Goal: Task Accomplishment & Management: Complete application form

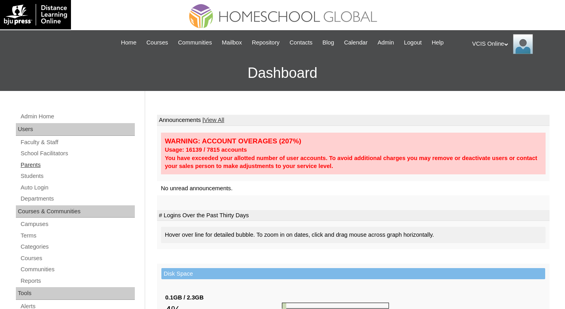
click at [37, 167] on link "Parents" at bounding box center [77, 165] width 115 height 10
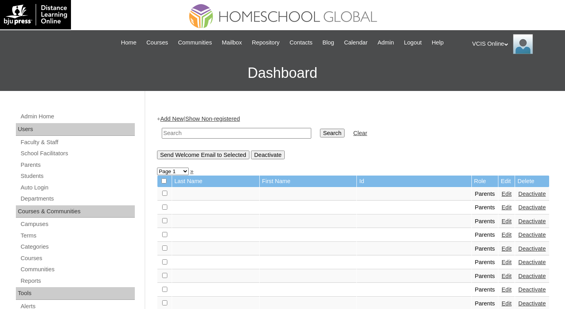
click at [244, 133] on input "text" at bounding box center [237, 133] width 150 height 11
paste input "VCIS001-3B-PA2025"
type input "VCIS001-3B-PA2025"
click at [331, 132] on input "Search" at bounding box center [332, 133] width 25 height 9
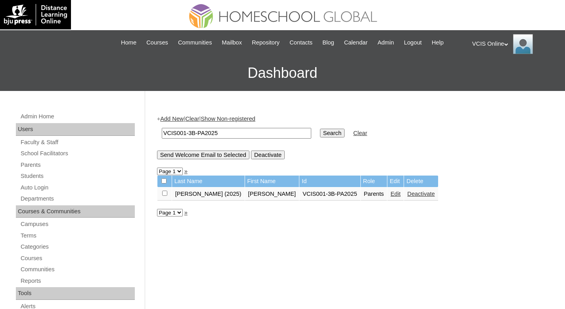
paste input "2"
type input "VCIS002-3B-PA2025"
click at [323, 134] on input "Search" at bounding box center [332, 133] width 25 height 9
drag, startPoint x: 233, startPoint y: 135, endPoint x: 137, endPoint y: 124, distance: 96.6
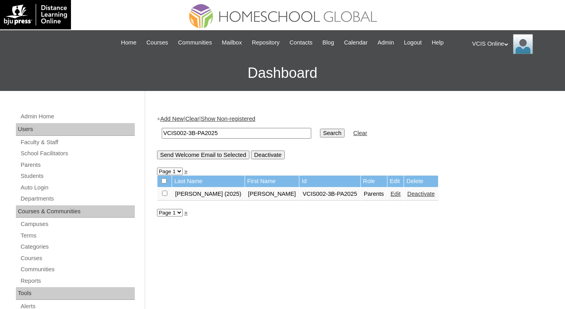
paste input "5-3A"
type input "VCIS005-3A-PA2025"
click at [329, 132] on input "Search" at bounding box center [332, 133] width 25 height 9
drag, startPoint x: 230, startPoint y: 133, endPoint x: 163, endPoint y: 136, distance: 67.1
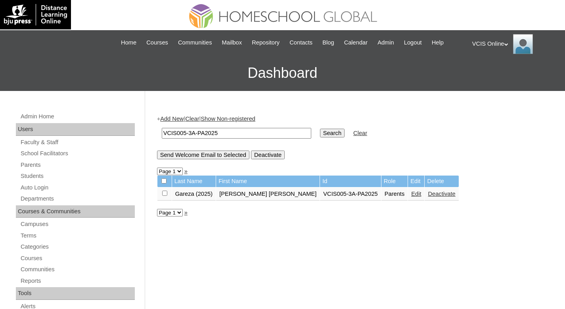
click at [163, 136] on input "VCIS005-3A-PA2025" at bounding box center [237, 133] width 150 height 11
paste input "3-3B"
type input "VCIS003-3B-PA2025"
click at [334, 132] on input "Search" at bounding box center [332, 133] width 25 height 9
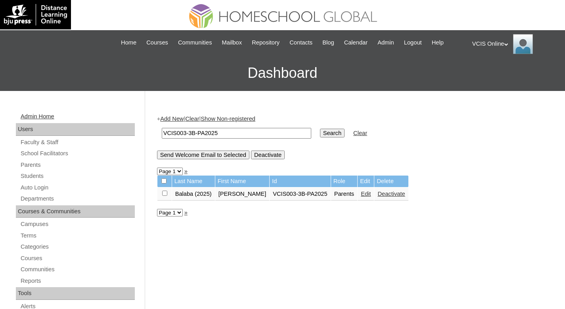
drag, startPoint x: 149, startPoint y: 125, endPoint x: 115, endPoint y: 115, distance: 34.7
paste input "4"
type input "VCIS004-3B-PA2025"
click at [323, 134] on input "Search" at bounding box center [332, 133] width 25 height 9
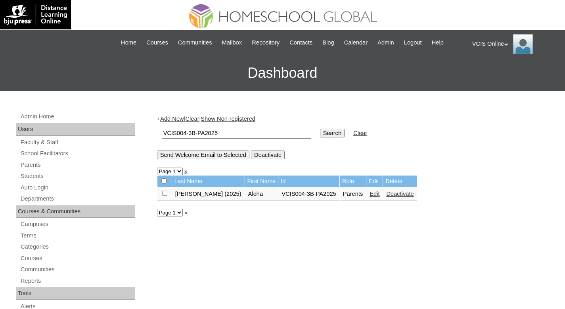
drag, startPoint x: 222, startPoint y: 135, endPoint x: 138, endPoint y: 133, distance: 83.3
paste input "5"
type input "VCIS005-3B-PA2025"
click at [321, 133] on input "Search" at bounding box center [332, 133] width 25 height 9
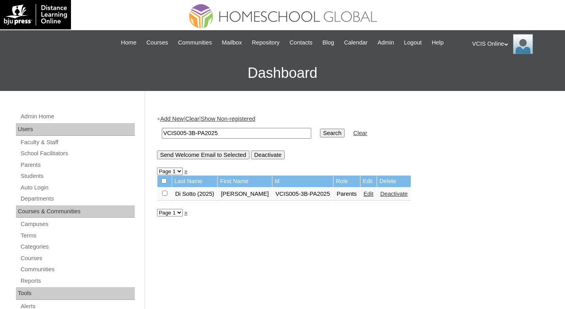
drag, startPoint x: 230, startPoint y: 131, endPoint x: 114, endPoint y: 132, distance: 116.2
paste input "6"
type input "VCIS006-3B-PA2025"
click at [327, 137] on td "Search" at bounding box center [332, 133] width 33 height 19
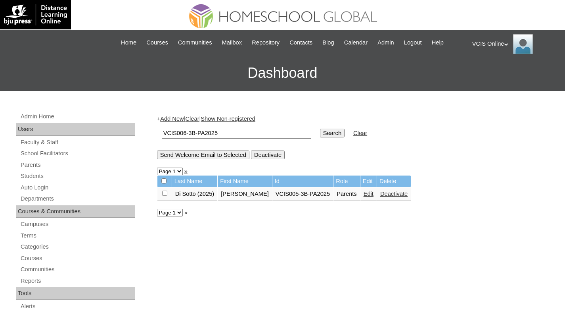
click at [326, 132] on input "Search" at bounding box center [332, 133] width 25 height 9
drag, startPoint x: 234, startPoint y: 136, endPoint x: 142, endPoint y: 134, distance: 92.5
paste input "7"
type input "VCIS007-3B-PA2025"
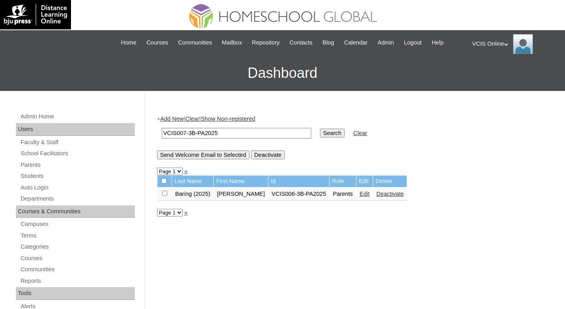
click at [328, 133] on input "Search" at bounding box center [332, 133] width 25 height 9
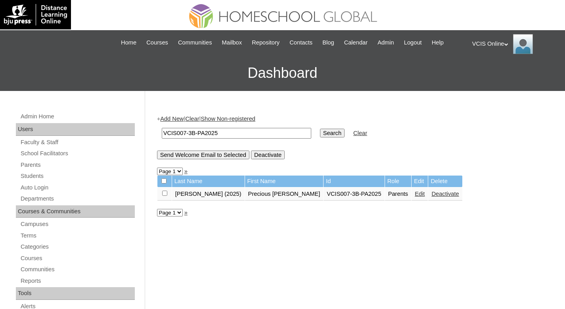
drag, startPoint x: 177, startPoint y: 133, endPoint x: 141, endPoint y: 134, distance: 36.1
paste input "18-8"
type input "VCIS018-8B-PA2025"
click at [330, 134] on input "Search" at bounding box center [332, 133] width 25 height 9
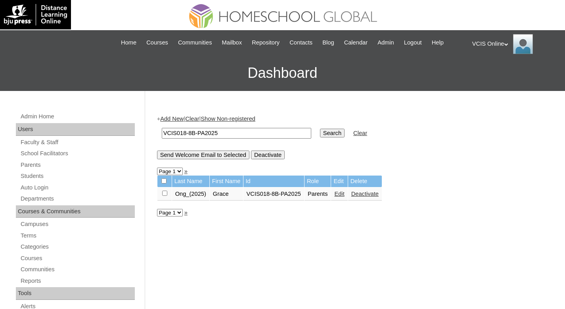
drag, startPoint x: 240, startPoint y: 136, endPoint x: 120, endPoint y: 122, distance: 120.2
paste input "09-3"
type input "VCIS009-3B-PA2025"
click at [329, 134] on input "Search" at bounding box center [332, 133] width 25 height 9
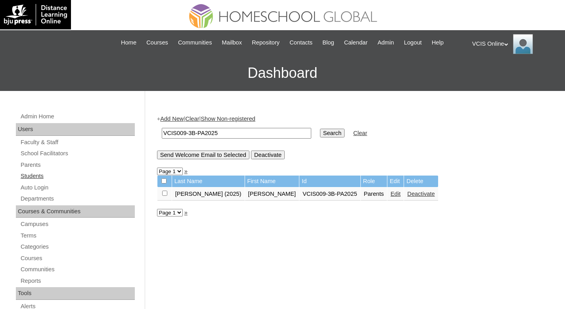
click at [33, 173] on link "Students" at bounding box center [77, 176] width 115 height 10
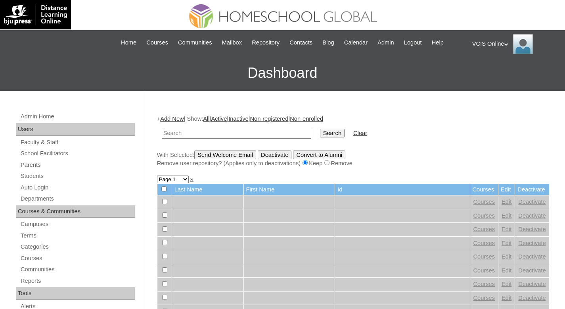
paste input "VCIS001-3B-SA2025"
type input "VCIS001-3B-SA2025"
click at [332, 131] on input "Search" at bounding box center [332, 133] width 25 height 9
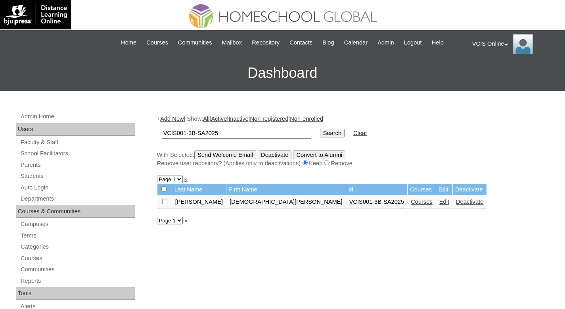
drag, startPoint x: 229, startPoint y: 136, endPoint x: 108, endPoint y: 135, distance: 121.4
paste input "2"
type input "VCIS002-3B-SA2025"
drag, startPoint x: 327, startPoint y: 133, endPoint x: 12, endPoint y: 137, distance: 314.6
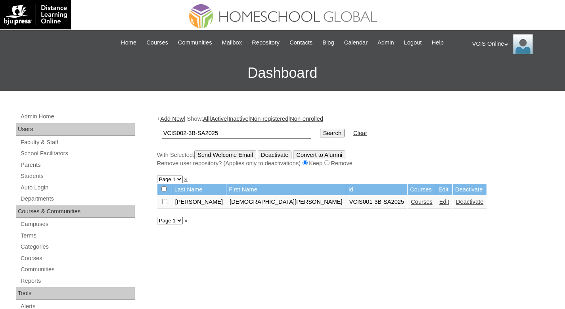
click at [327, 132] on input "Search" at bounding box center [332, 133] width 25 height 9
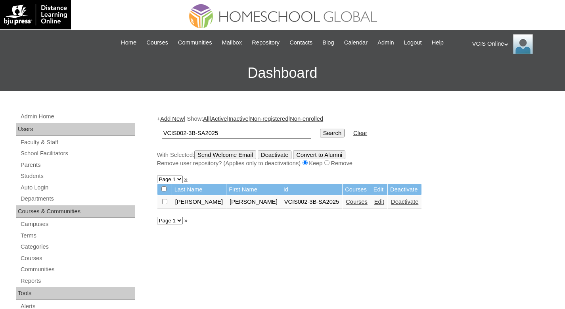
drag, startPoint x: 212, startPoint y: 132, endPoint x: 106, endPoint y: 121, distance: 106.8
paste input "5-3A"
type input "VCIS005-3A-SA2025"
click at [329, 132] on input "Search" at bounding box center [332, 133] width 25 height 9
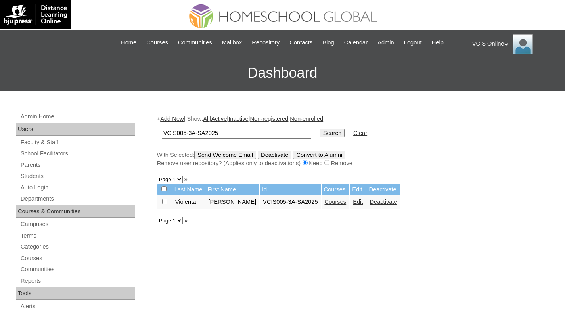
drag, startPoint x: 228, startPoint y: 135, endPoint x: 32, endPoint y: 111, distance: 197.1
paste input "3-3B"
type input "VCIS003-3B-SA2025"
drag, startPoint x: 329, startPoint y: 133, endPoint x: 319, endPoint y: 134, distance: 9.7
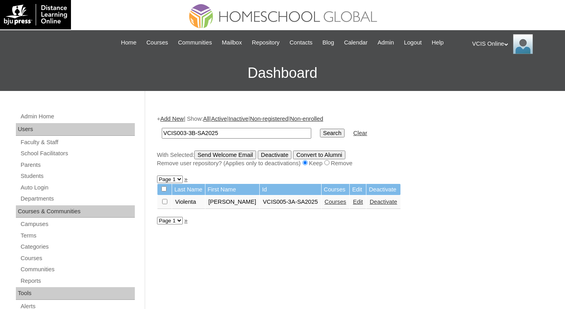
click at [329, 132] on input "Search" at bounding box center [332, 133] width 25 height 9
drag, startPoint x: 229, startPoint y: 132, endPoint x: 76, endPoint y: 96, distance: 156.6
paste input "4"
type input "VCIS004-3B-SA2025"
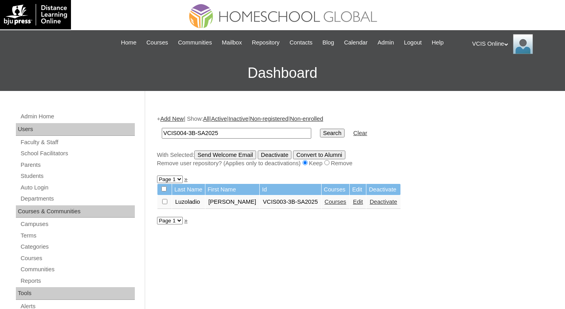
click at [325, 131] on input "Search" at bounding box center [332, 133] width 25 height 9
drag, startPoint x: 221, startPoint y: 136, endPoint x: 63, endPoint y: 104, distance: 160.3
paste input "5"
type input "VCIS005-3B-SA2025"
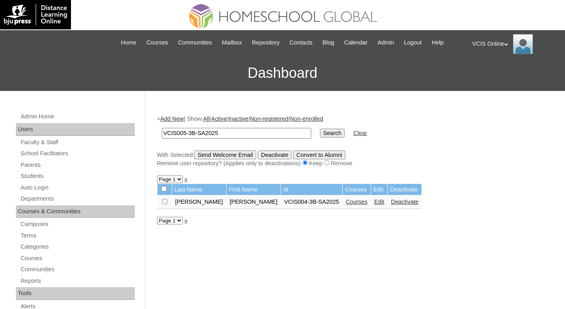
click at [325, 137] on td "Search" at bounding box center [332, 133] width 33 height 19
click at [327, 133] on input "Search" at bounding box center [332, 133] width 25 height 9
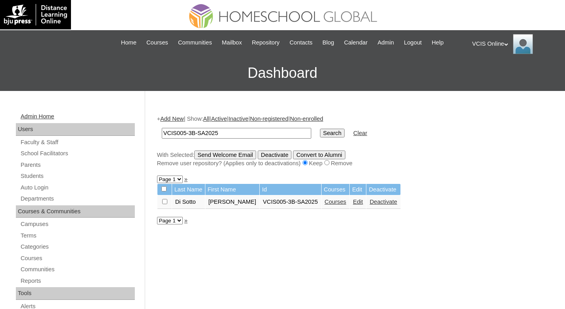
drag, startPoint x: 237, startPoint y: 133, endPoint x: 116, endPoint y: 115, distance: 122.4
paste input "6"
type input "VCIS006-3B-SA2025"
click at [320, 133] on input "Search" at bounding box center [332, 133] width 25 height 9
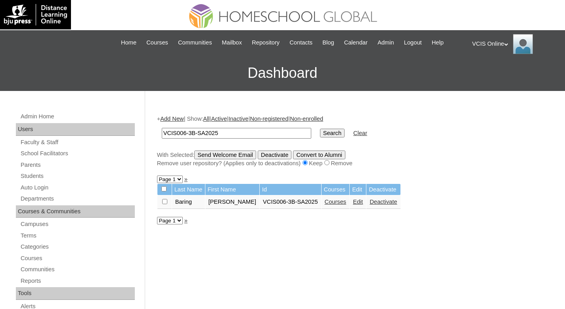
drag, startPoint x: 236, startPoint y: 136, endPoint x: 146, endPoint y: 131, distance: 90.6
paste input "7"
type input "VCIS007-3B-SA2025"
click at [320, 133] on input "Search" at bounding box center [332, 133] width 25 height 9
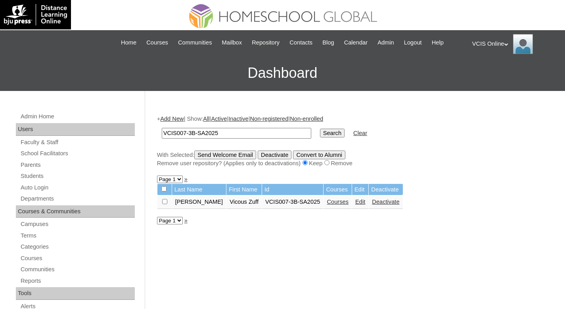
drag, startPoint x: 236, startPoint y: 134, endPoint x: 100, endPoint y: 109, distance: 137.8
paste input "8"
type input "VCIS008-3B-SA2025"
click at [325, 135] on input "Search" at bounding box center [332, 133] width 25 height 9
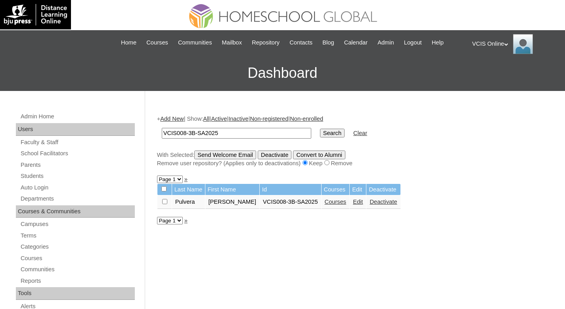
drag, startPoint x: 251, startPoint y: 136, endPoint x: 119, endPoint y: 135, distance: 131.7
paste input "9"
type input "VCIS009-3B-SA2025"
click at [329, 135] on input "Search" at bounding box center [332, 133] width 25 height 9
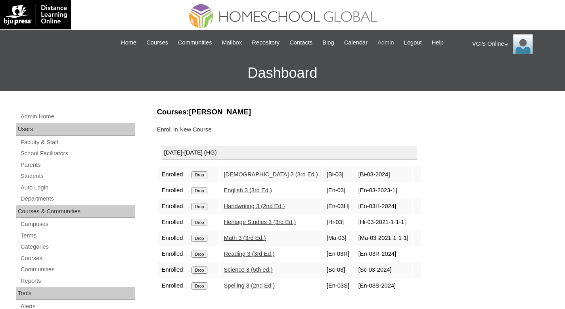
click at [384, 39] on link "Admin" at bounding box center [386, 42] width 25 height 9
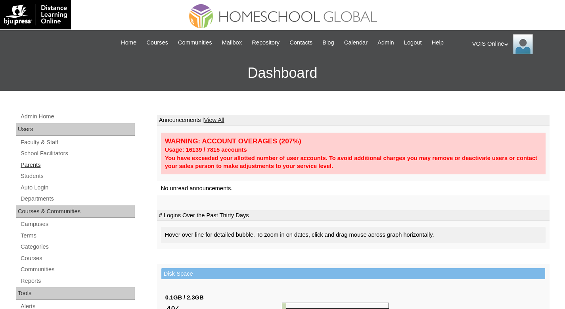
click at [35, 165] on link "Parents" at bounding box center [77, 165] width 115 height 10
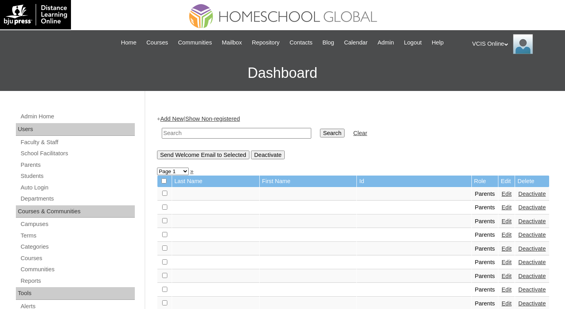
click at [179, 119] on link "Add New" at bounding box center [171, 118] width 23 height 6
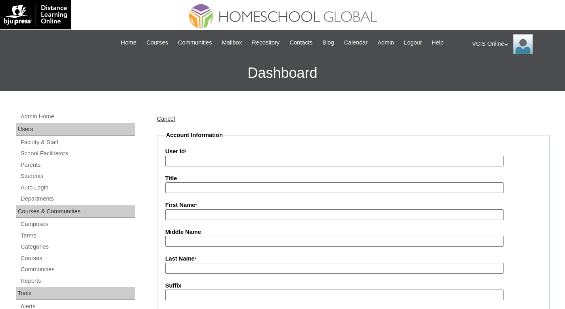
click at [193, 159] on input "User Id *" at bounding box center [334, 161] width 338 height 11
paste input "VCIS010-3B-PA2025"
type input "VCIS010-3B-PA2025"
click at [177, 214] on input "First Name *" at bounding box center [334, 214] width 338 height 11
paste input "Gerle Joy Manansala"
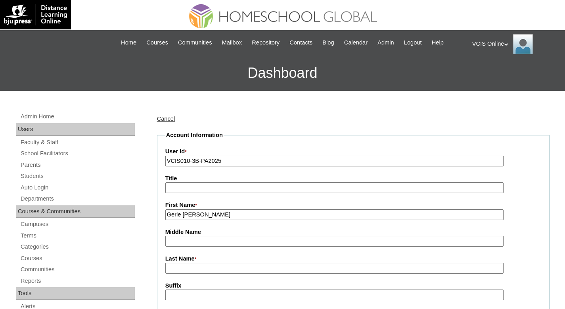
drag, startPoint x: 243, startPoint y: 215, endPoint x: 196, endPoint y: 217, distance: 47.3
click at [196, 217] on input "Gerle Joy Manansala" at bounding box center [334, 214] width 338 height 11
type input "Gerle Joy"
click at [187, 261] on label "Last Name *" at bounding box center [353, 258] width 376 height 9
click at [187, 263] on input "Last Name *" at bounding box center [334, 268] width 338 height 11
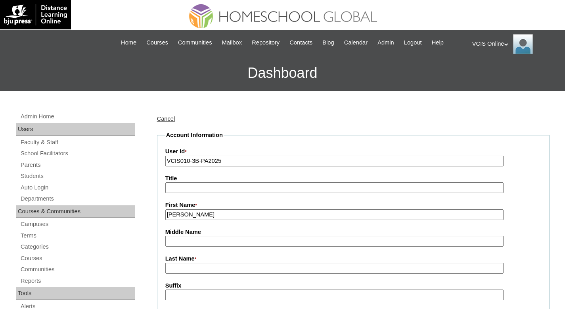
click at [184, 265] on input "Last Name *" at bounding box center [334, 268] width 338 height 11
paste input "Gerle Joy Manansala"
drag, startPoint x: 197, startPoint y: 268, endPoint x: 108, endPoint y: 258, distance: 89.8
click at [236, 263] on input "Manansala" at bounding box center [334, 268] width 338 height 11
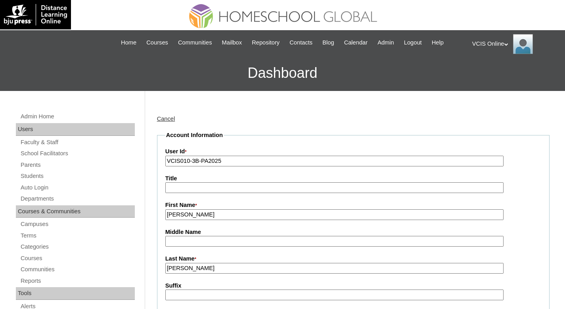
click at [232, 267] on input "Manansala" at bounding box center [334, 268] width 338 height 11
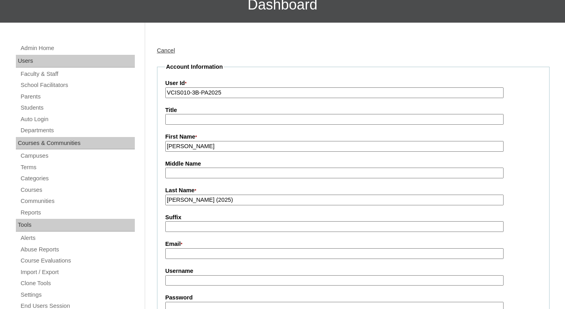
scroll to position [68, 0]
type input "Manansala (2025)"
click at [219, 256] on input "Email *" at bounding box center [334, 253] width 338 height 11
click at [192, 254] on input "Email *" at bounding box center [334, 253] width 338 height 11
paste input "javnuestro@gmail.com"
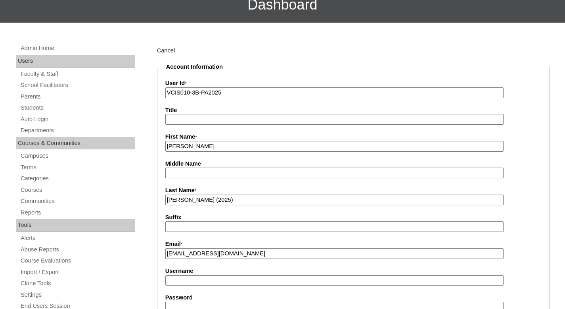
type input "javnuestro@gmail.com"
drag, startPoint x: 171, startPoint y: 278, endPoint x: 175, endPoint y: 277, distance: 4.4
click at [171, 278] on input "Username" at bounding box center [334, 280] width 338 height 11
paste input "gmanansala2025"
type input "gmanansala2025"
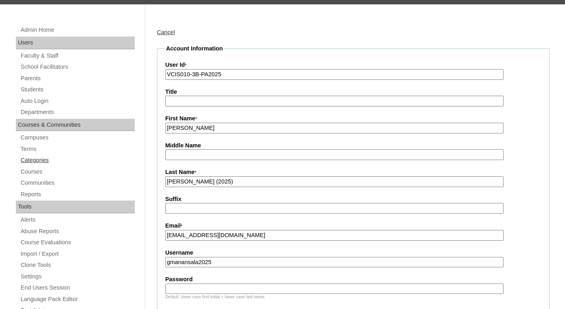
scroll to position [194, 0]
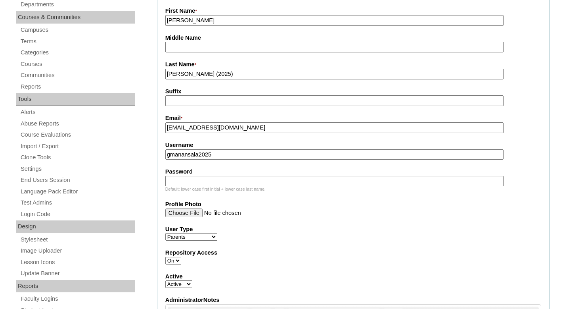
click at [189, 183] on input "Password" at bounding box center [334, 181] width 338 height 11
paste input "bxBmdK"
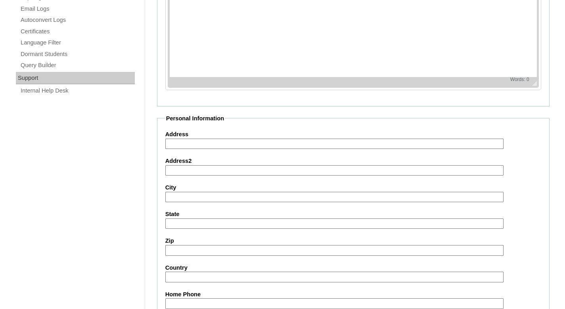
scroll to position [663, 0]
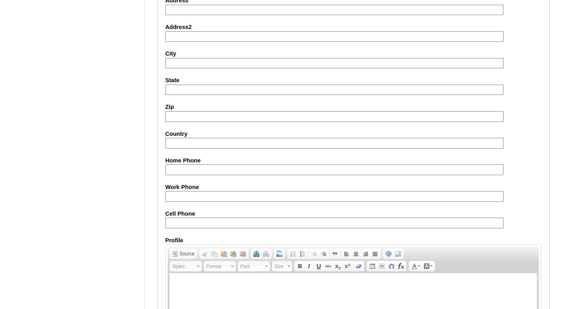
type input "bxBmdK"
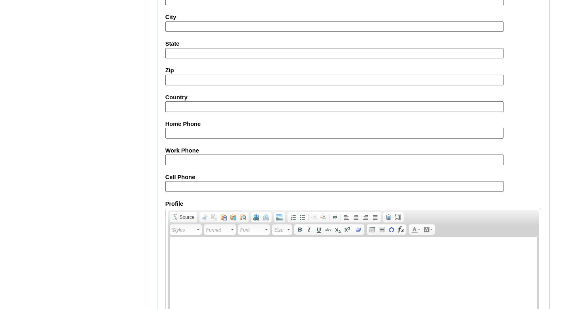
scroll to position [743, 0]
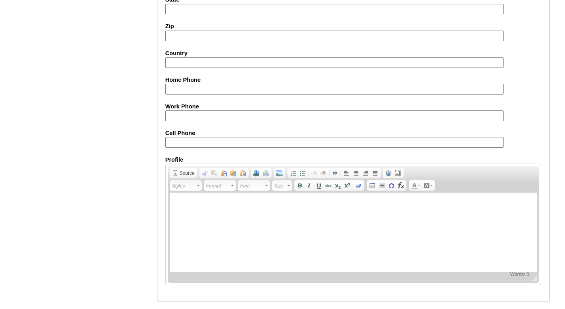
click at [183, 144] on input "Cell Phone" at bounding box center [334, 142] width 338 height 11
paste input "63-9178894524, 63-9173026297"
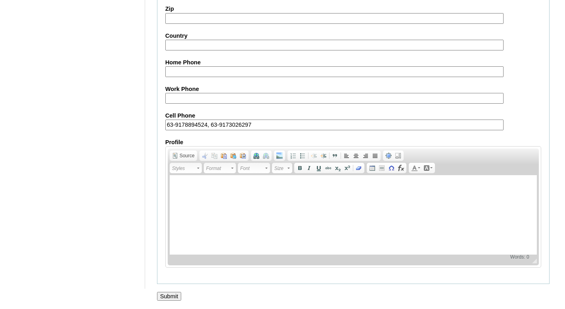
type input "63-9178894524, 63-9173026297"
click at [170, 300] on div at bounding box center [282, 304] width 565 height 8
click at [170, 298] on input "Submit" at bounding box center [169, 296] width 25 height 9
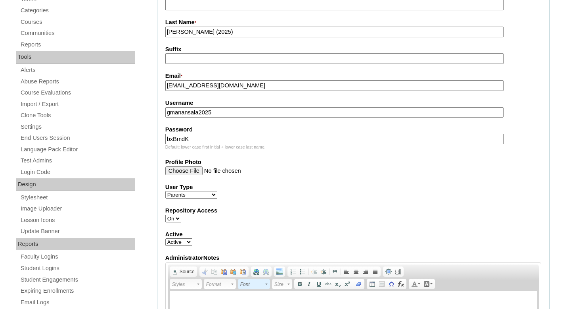
scroll to position [41, 0]
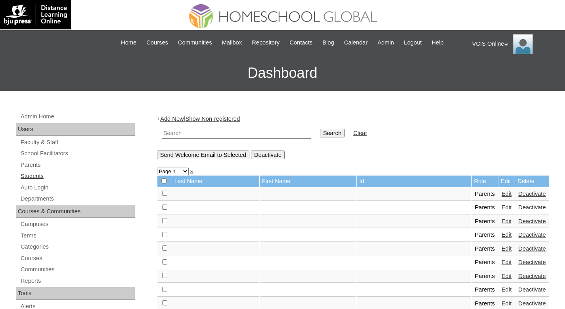
click at [36, 175] on link "Students" at bounding box center [77, 176] width 115 height 10
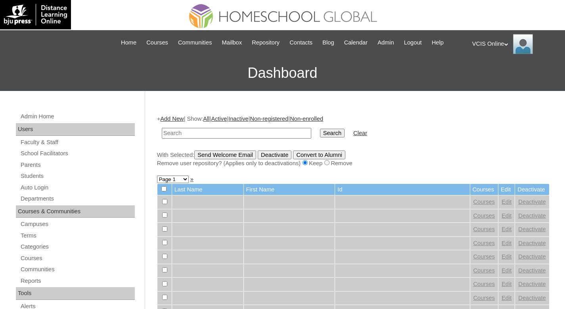
click at [181, 118] on link "Add New" at bounding box center [171, 118] width 23 height 6
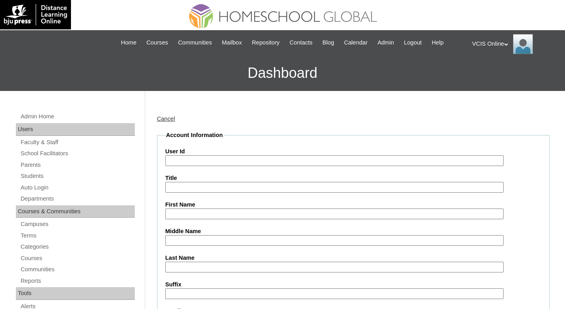
click at [188, 161] on input "User Id" at bounding box center [334, 160] width 338 height 11
paste input "VCIS010-3B-SA2025"
type input "VCIS010-3B-SA2025"
click at [187, 210] on input "First Name" at bounding box center [334, 213] width 338 height 11
paste input "Jacob Alesso Manansala Nuestro"
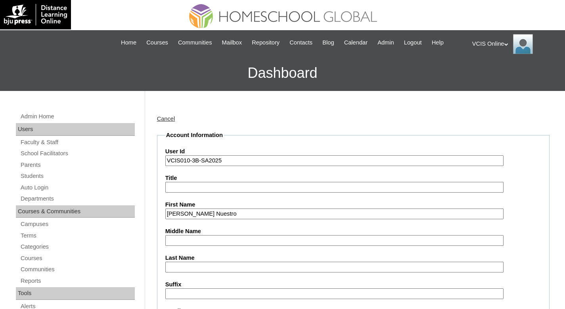
drag, startPoint x: 264, startPoint y: 213, endPoint x: 206, endPoint y: 213, distance: 58.3
click at [206, 213] on input "Jacob Alesso Manansala Nuestro" at bounding box center [334, 213] width 338 height 11
type input "Jacob Alesso"
click at [197, 242] on input "Middle Name" at bounding box center [334, 240] width 338 height 11
paste input "Manansala Nuestro"
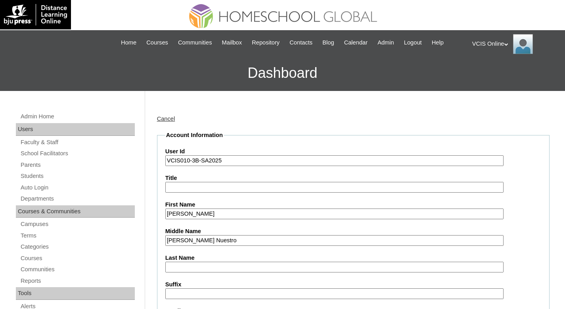
drag, startPoint x: 236, startPoint y: 237, endPoint x: 200, endPoint y: 240, distance: 35.5
click at [200, 240] on input "Manansala Nuestro" at bounding box center [334, 240] width 338 height 11
type input "Manansala"
click at [198, 267] on input "Last Name" at bounding box center [334, 266] width 338 height 11
paste input "Nuestro"
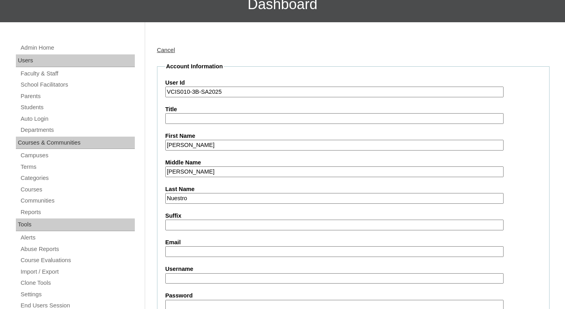
scroll to position [78, 0]
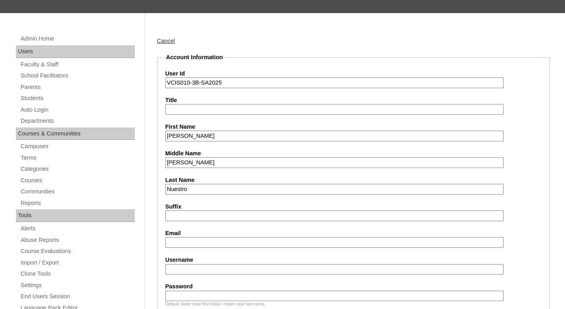
type input "Nuestro"
click at [201, 245] on input "Email" at bounding box center [334, 242] width 338 height 11
click at [170, 234] on label "Email" at bounding box center [353, 233] width 376 height 8
click at [170, 237] on input "Email" at bounding box center [334, 242] width 338 height 11
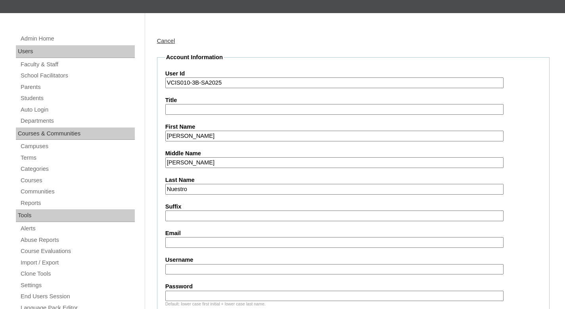
click at [188, 244] on input "Email" at bounding box center [334, 242] width 338 height 11
paste input "javnuestro@gmail.com"
type input "javnuestro@gmail.com"
click at [188, 273] on input "Username" at bounding box center [334, 269] width 338 height 11
paste input "jacob.nuestro2025"
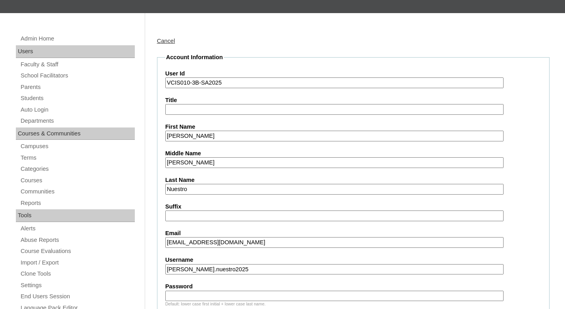
type input "jacob.nuestro2025"
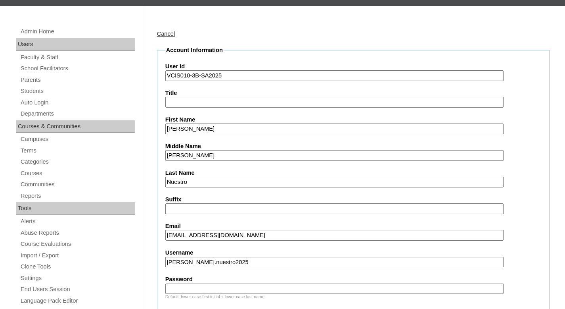
scroll to position [95, 0]
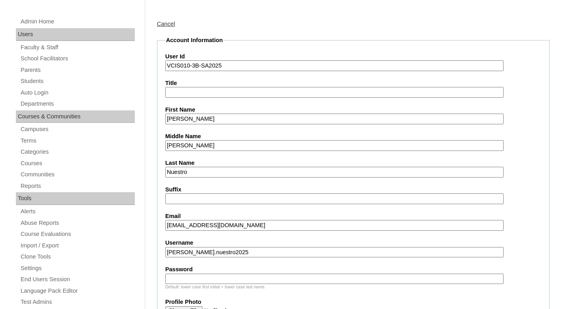
click at [190, 277] on input "Password" at bounding box center [334, 278] width 338 height 11
paste input "asFsnc"
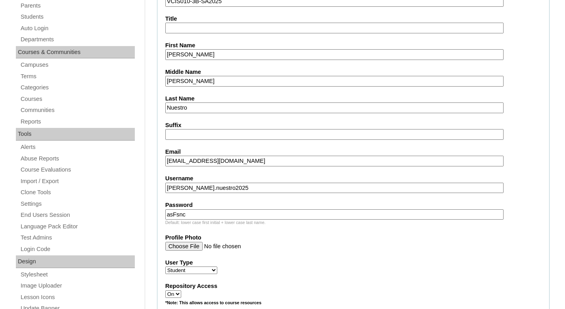
scroll to position [244, 0]
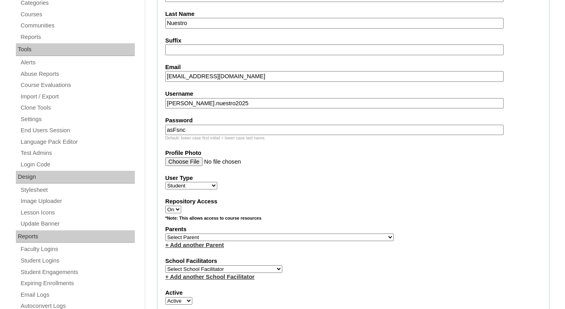
type input "asFsnc"
click at [186, 237] on select "Select Parent , , , , , , , , , , , , , , , , , , , , , , , , , , , , , , , , ,…" at bounding box center [279, 237] width 229 height 8
select select "43230"
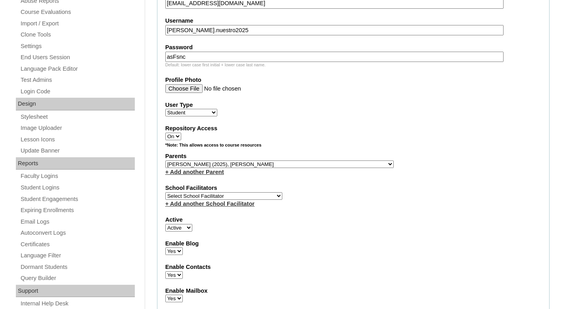
scroll to position [317, 0]
click at [204, 196] on select "Select School Facilitator Norman Añain Ruffa Abadijas Mary Abella Gloryfe Abion…" at bounding box center [223, 196] width 117 height 8
select select "32560"
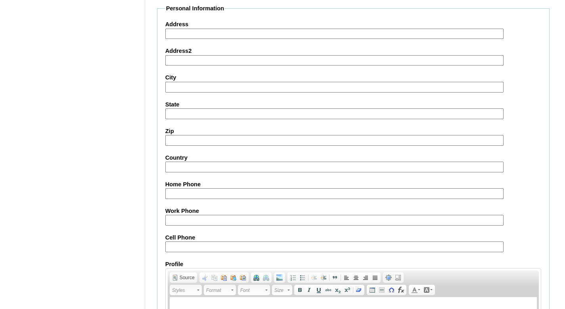
scroll to position [787, 0]
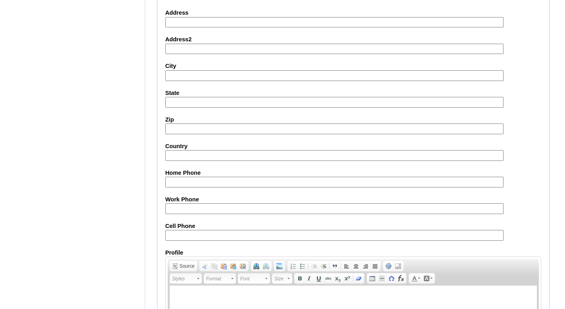
click at [183, 235] on input "Cell Phone" at bounding box center [334, 235] width 338 height 11
paste input "63-9178894524, 63-9173026297"
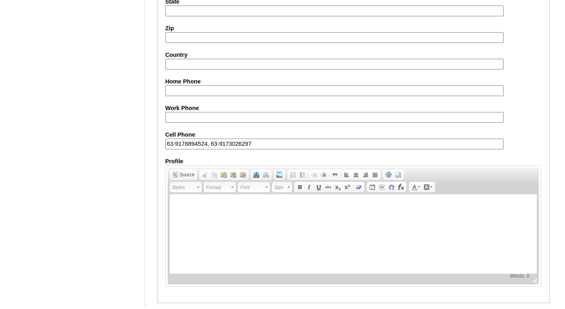
scroll to position [899, 0]
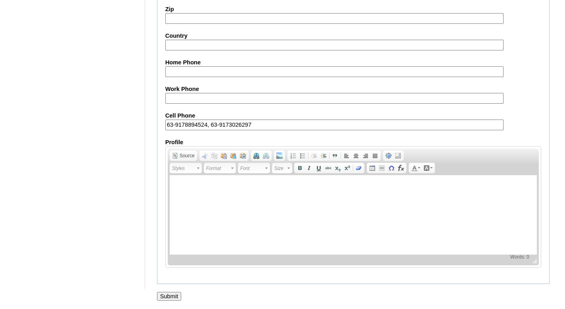
type input "63-9178894524, 63-9173026297"
click at [176, 298] on input "Submit" at bounding box center [169, 296] width 25 height 9
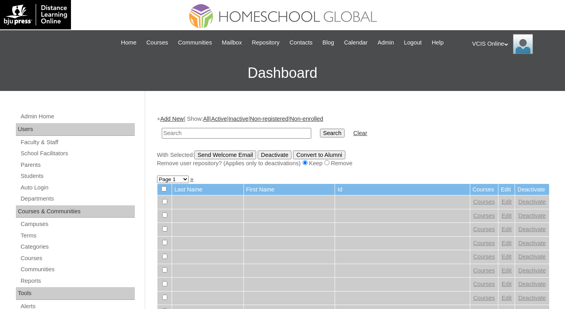
click at [214, 133] on input "text" at bounding box center [237, 133] width 150 height 11
paste input "VCIS010-3B-SA2025"
type input "VCIS010-3B-SA2025"
click at [329, 134] on input "Search" at bounding box center [332, 133] width 25 height 9
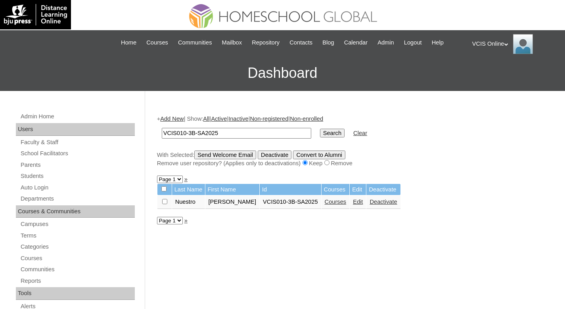
click at [337, 203] on link "Courses" at bounding box center [336, 201] width 22 height 6
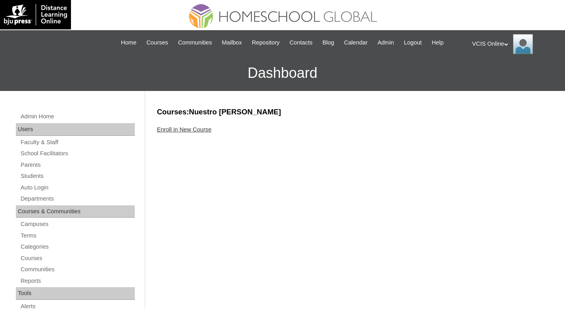
click at [209, 129] on link "Enroll in New Course" at bounding box center [184, 129] width 55 height 6
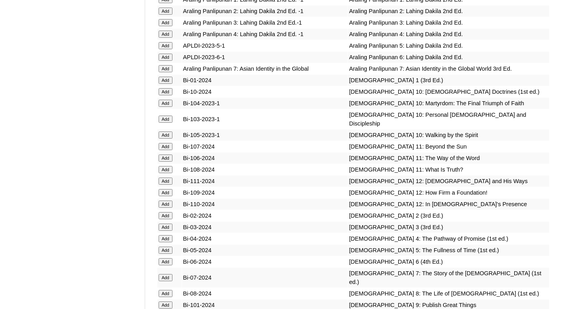
scroll to position [1683, 0]
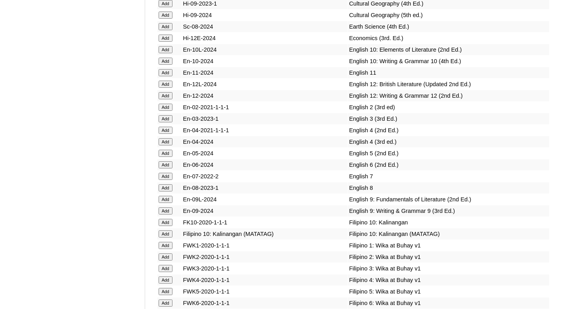
scroll to position [2051, 0]
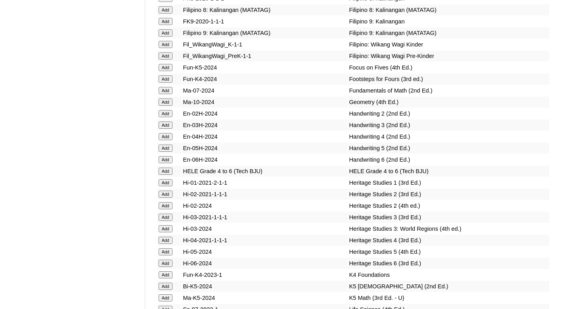
scroll to position [2399, 0]
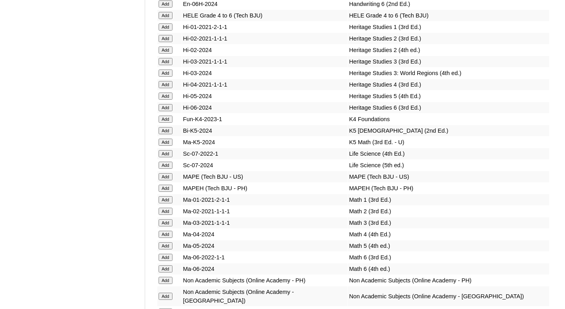
scroll to position [2499, 0]
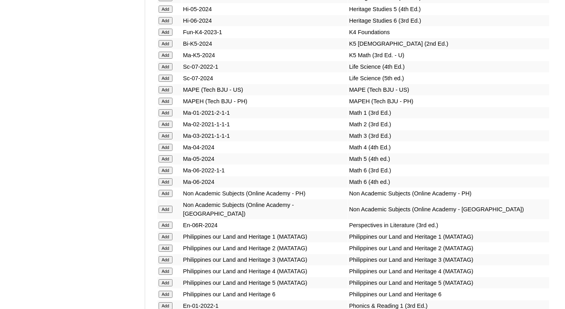
scroll to position [2634, 0]
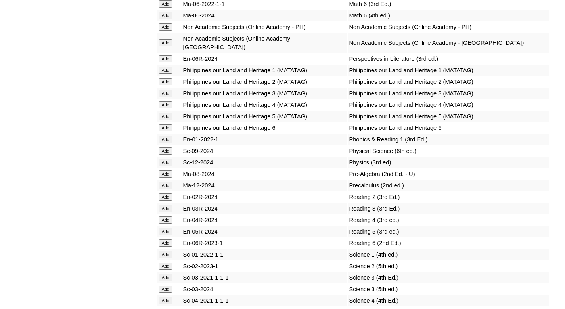
scroll to position [2926, 0]
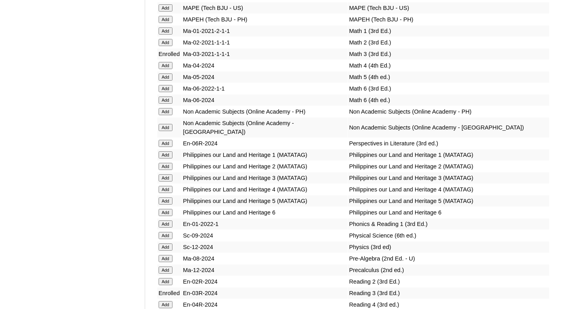
scroll to position [2937, 0]
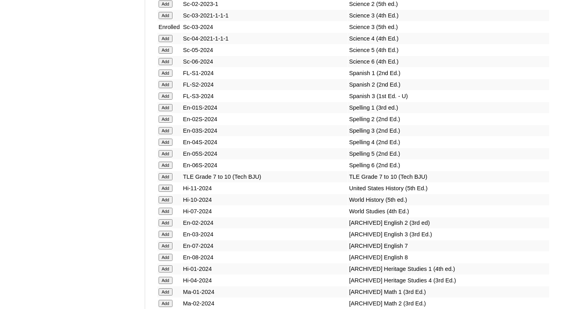
scroll to position [3064, 0]
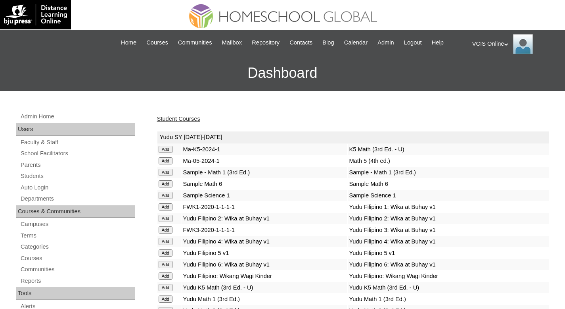
click at [186, 119] on link "Student Courses" at bounding box center [178, 118] width 43 height 6
